Goal: Information Seeking & Learning: Find contact information

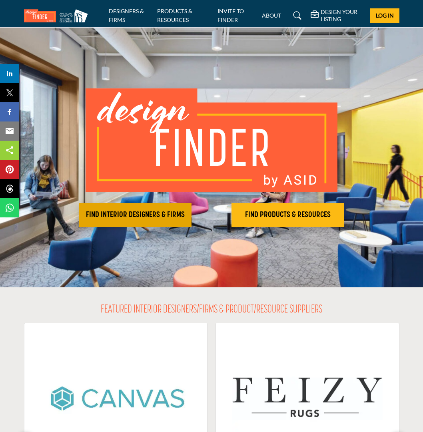
click at [168, 217] on h2 "FIND INTERIOR DESIGNERS & FIRMS" at bounding box center [135, 215] width 108 height 10
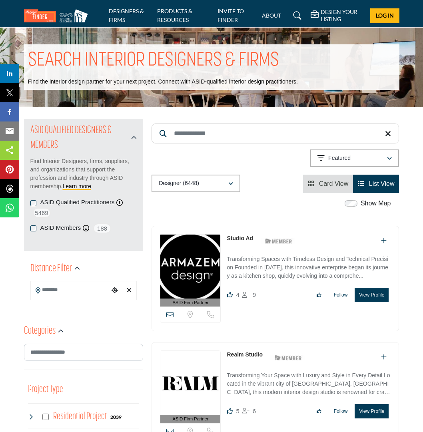
click at [191, 135] on input "Search Keyword" at bounding box center [276, 134] width 248 height 20
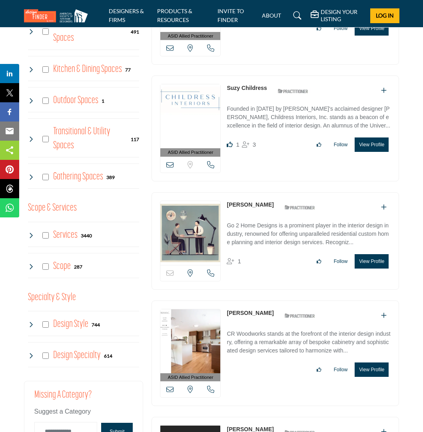
scroll to position [516, 0]
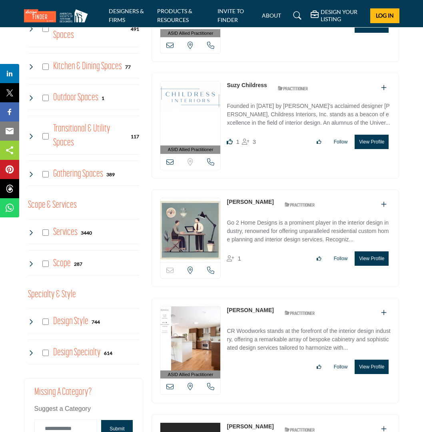
type input "********"
click at [204, 220] on img at bounding box center [190, 230] width 60 height 64
click at [376, 256] on button "View Profile" at bounding box center [372, 259] width 34 height 14
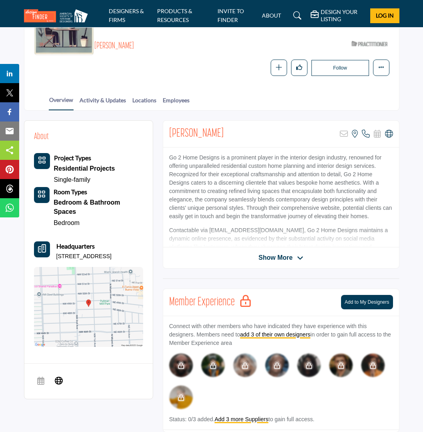
scroll to position [106, 0]
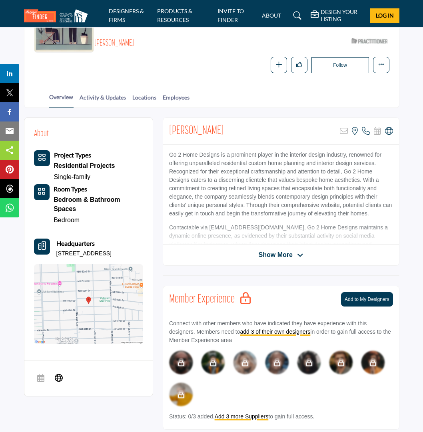
click at [287, 255] on span "Show More" at bounding box center [276, 255] width 34 height 10
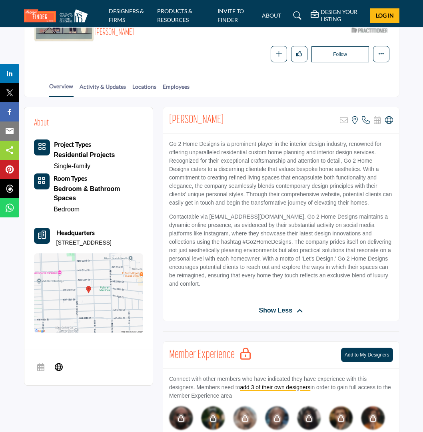
scroll to position [115, 0]
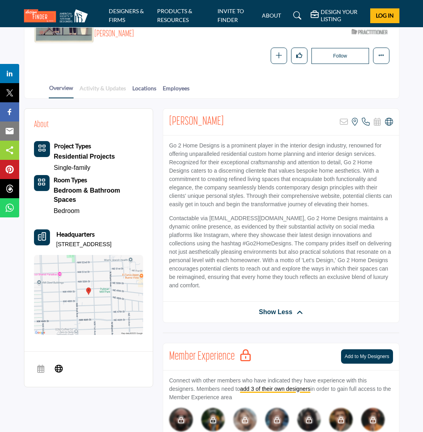
click at [96, 88] on link "Activity & Updates" at bounding box center [102, 91] width 47 height 14
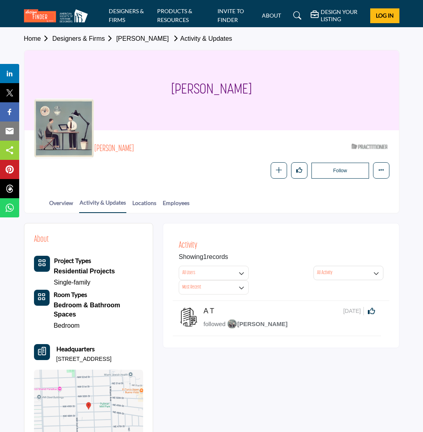
click at [252, 323] on span "[PERSON_NAME]" at bounding box center [257, 324] width 60 height 7
